Goal: Check status: Check status

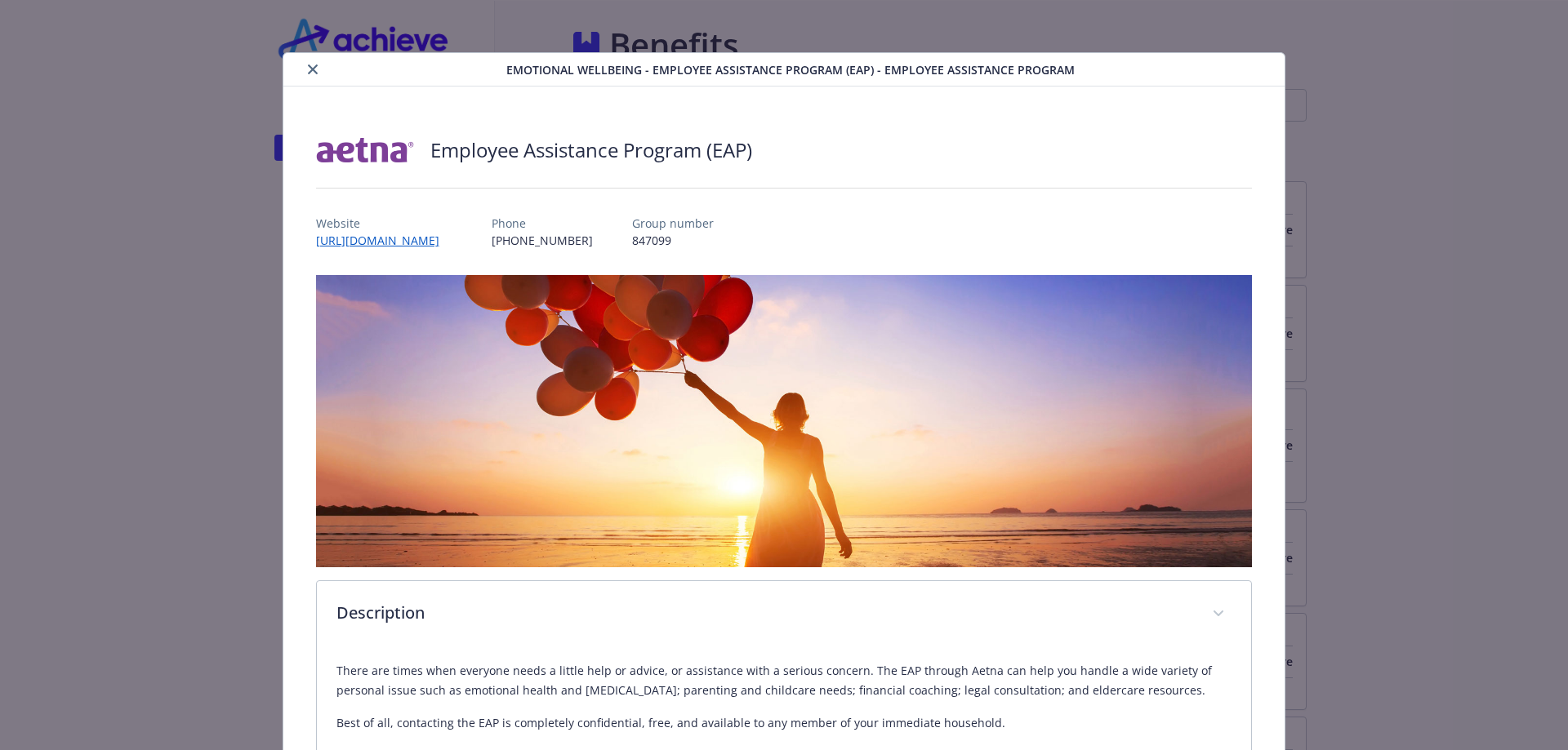
scroll to position [82, 0]
